Goal: Navigation & Orientation: Go to known website

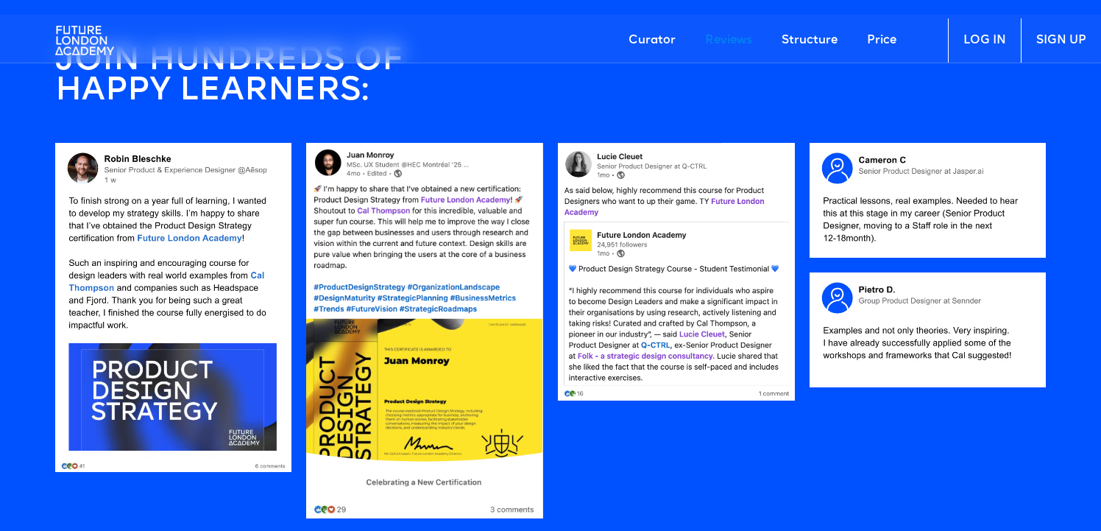
scroll to position [1223, 0]
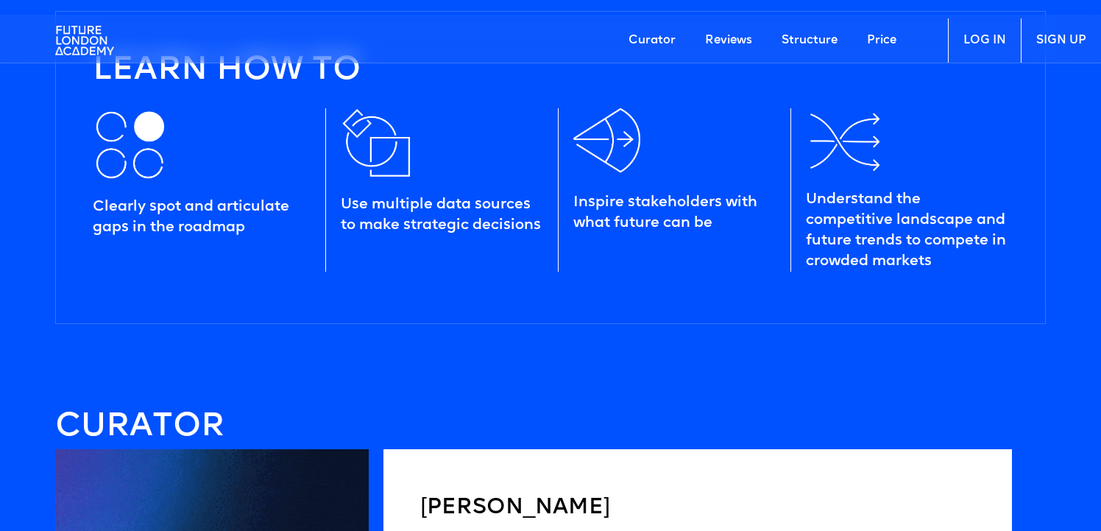
scroll to position [1805, 0]
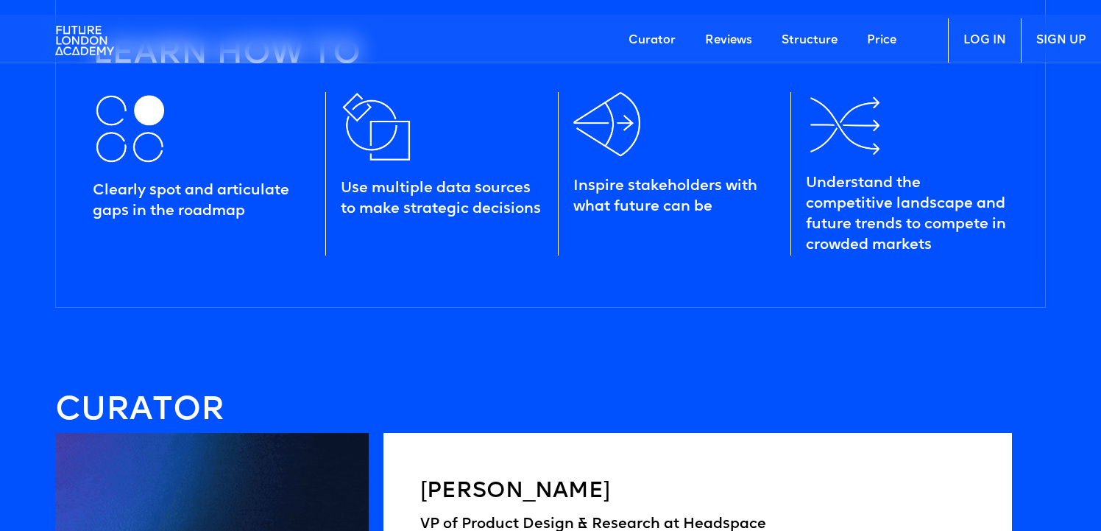
click at [87, 38] on img at bounding box center [84, 40] width 59 height 44
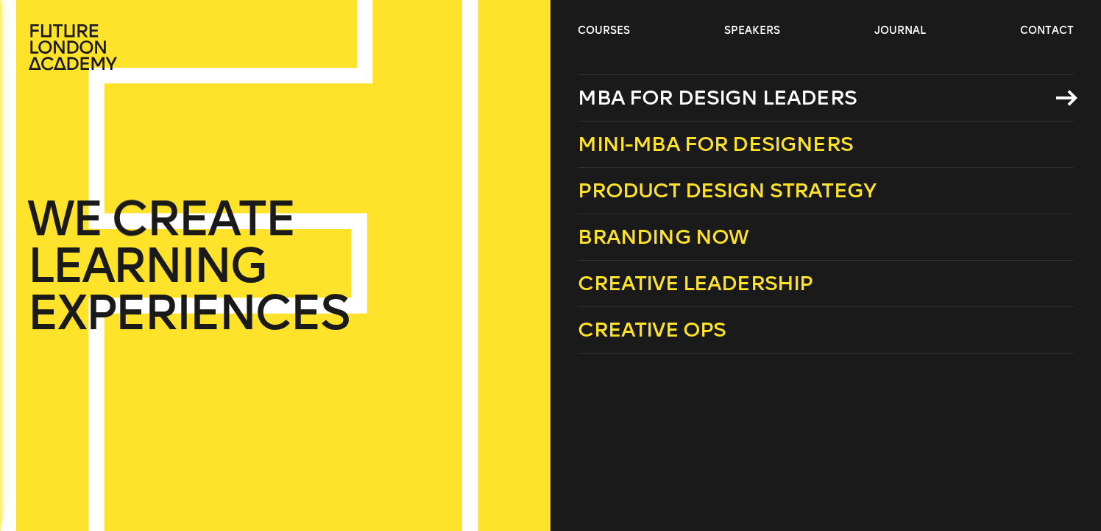
click at [671, 105] on span "MBA for Design Leaders" at bounding box center [717, 97] width 279 height 24
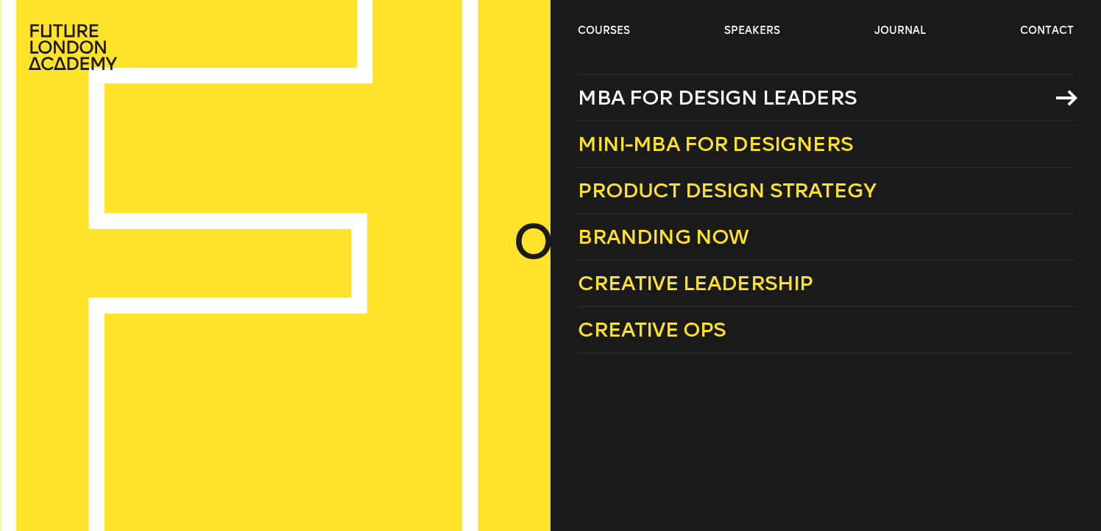
click at [643, 90] on span "MBA for Design Leaders" at bounding box center [717, 97] width 279 height 24
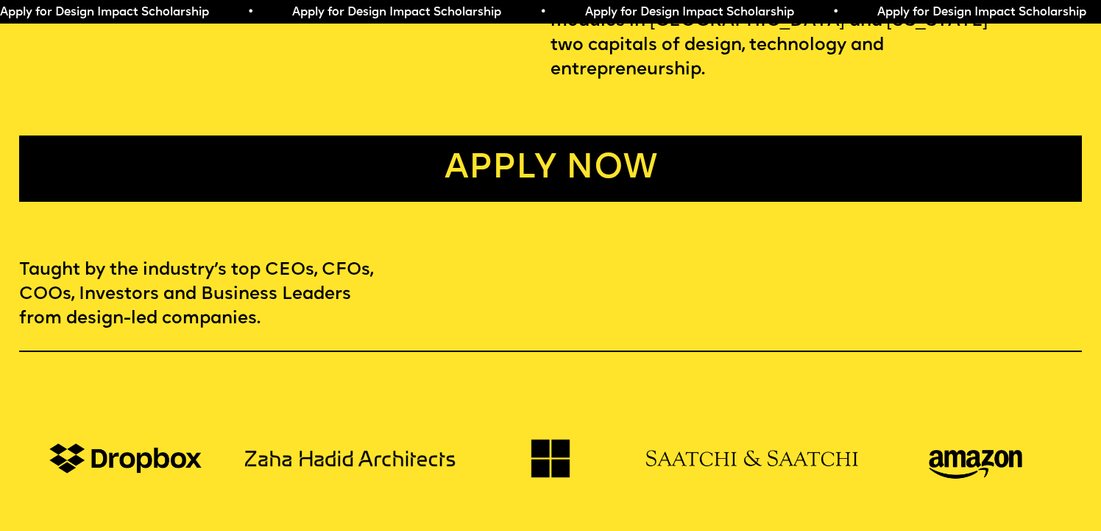
scroll to position [852, 0]
